Goal: Transaction & Acquisition: Purchase product/service

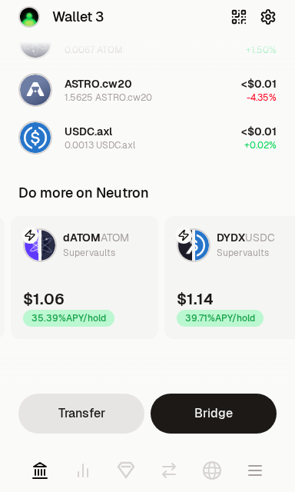
scroll to position [253, 0]
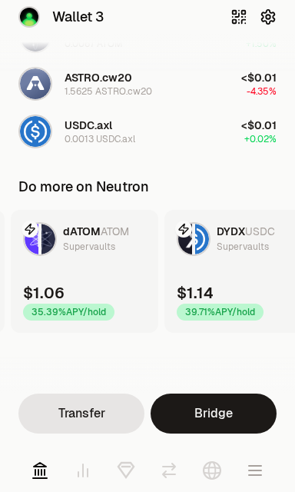
click at [126, 474] on icon at bounding box center [126, 470] width 18 height 18
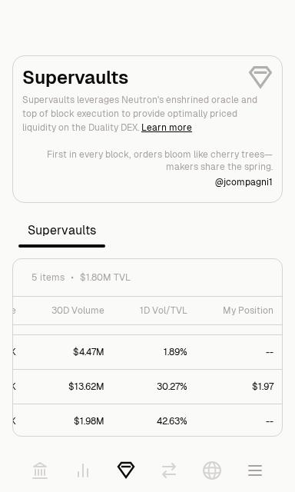
scroll to position [0, 363]
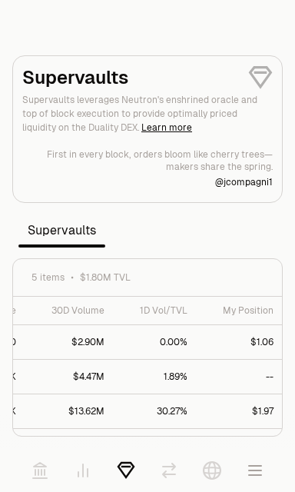
click at [259, 474] on icon "button" at bounding box center [255, 470] width 12 height 9
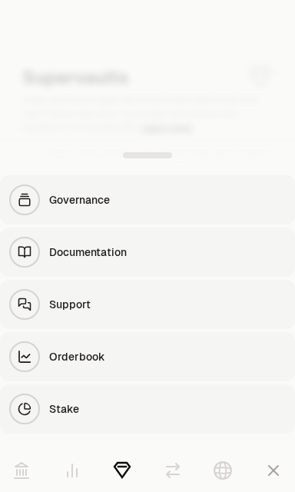
click at [214, 401] on div "Stake" at bounding box center [167, 408] width 237 height 15
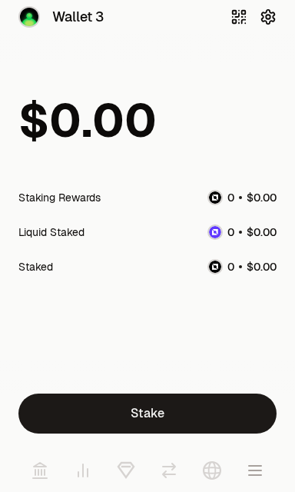
click at [38, 471] on icon at bounding box center [40, 470] width 14 height 15
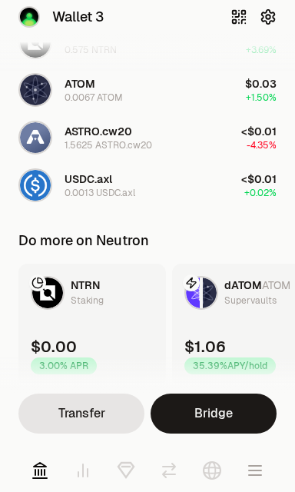
scroll to position [253, 0]
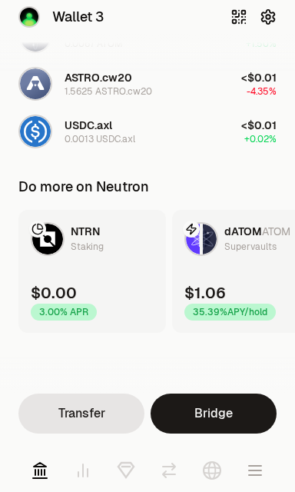
click at [90, 285] on div "$0.00 3.00% APR" at bounding box center [64, 301] width 66 height 38
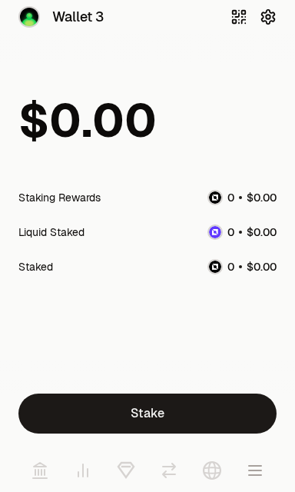
click at [41, 479] on icon at bounding box center [40, 470] width 18 height 18
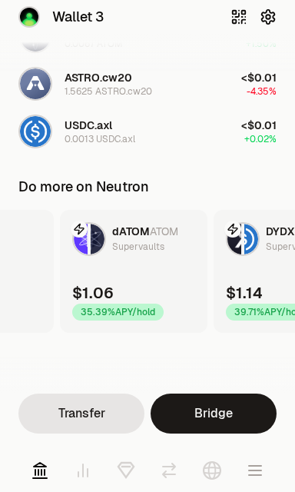
scroll to position [0, 113]
click at [132, 270] on link "dATOM ATOM Supervaults $1.06 35.39% APY/hold" at bounding box center [133, 271] width 148 height 123
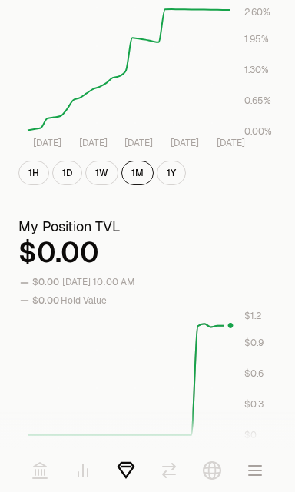
scroll to position [0, 18]
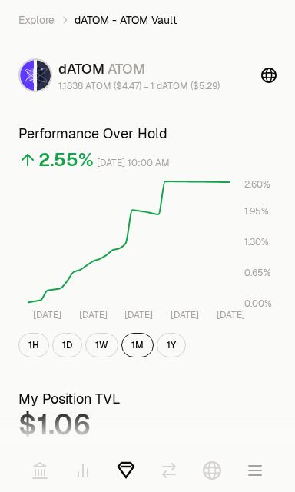
click at [268, 80] on icon at bounding box center [268, 75] width 15 height 15
